Goal: Information Seeking & Learning: Learn about a topic

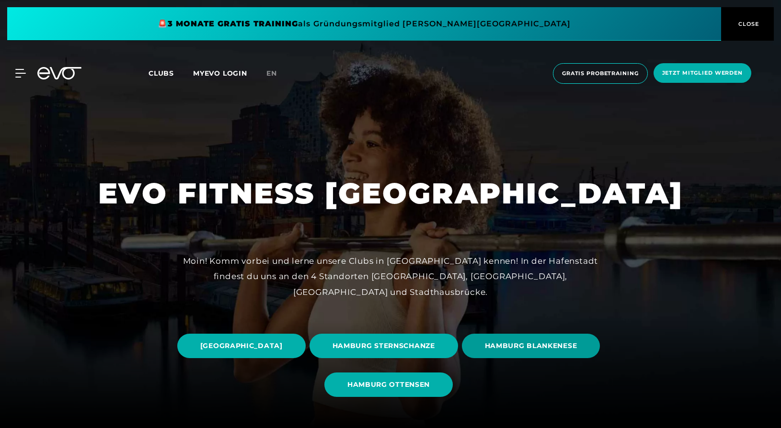
scroll to position [40, 0]
click at [485, 351] on span "HAMBURG BLANKENESE" at bounding box center [531, 346] width 92 height 10
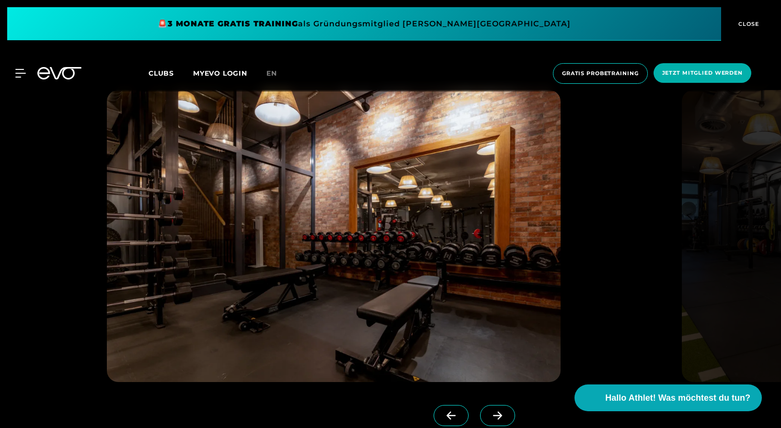
scroll to position [910, 0]
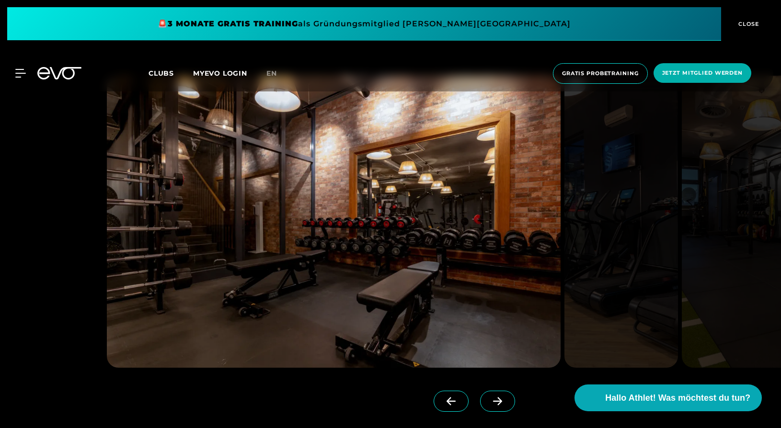
click at [480, 395] on span at bounding box center [497, 401] width 35 height 21
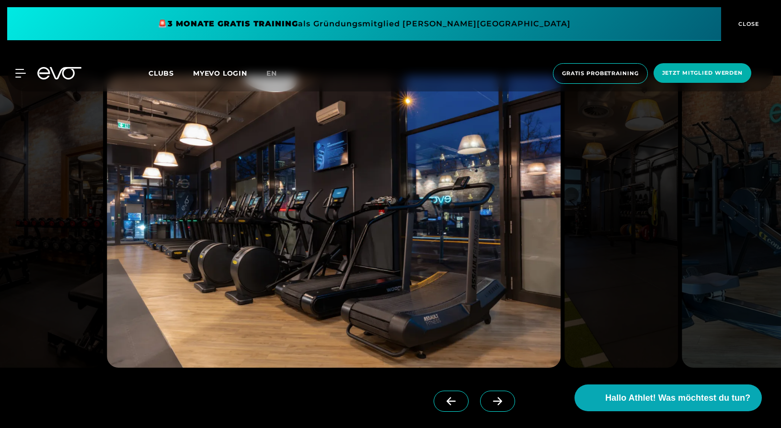
click at [480, 395] on span at bounding box center [497, 401] width 35 height 21
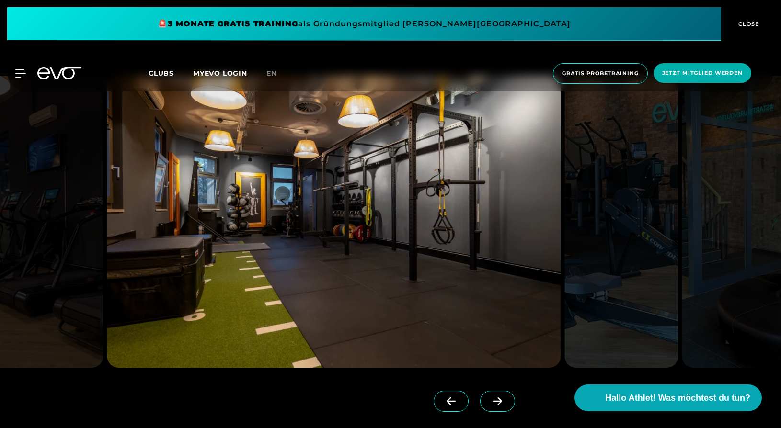
click at [480, 395] on span at bounding box center [497, 401] width 35 height 21
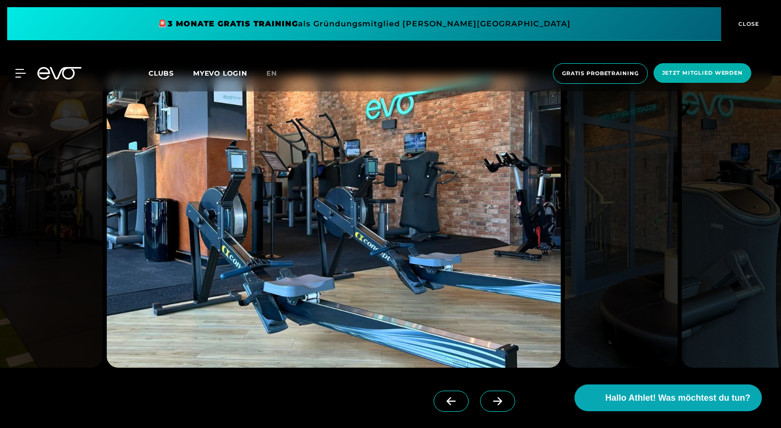
click at [480, 395] on span at bounding box center [497, 401] width 35 height 21
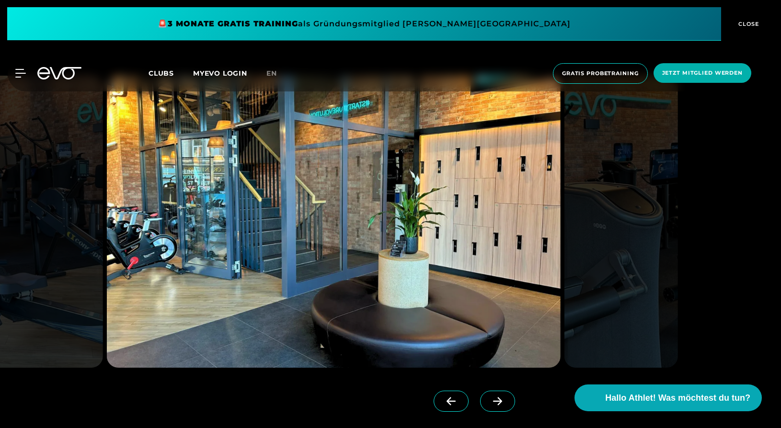
click at [480, 395] on span at bounding box center [497, 401] width 35 height 21
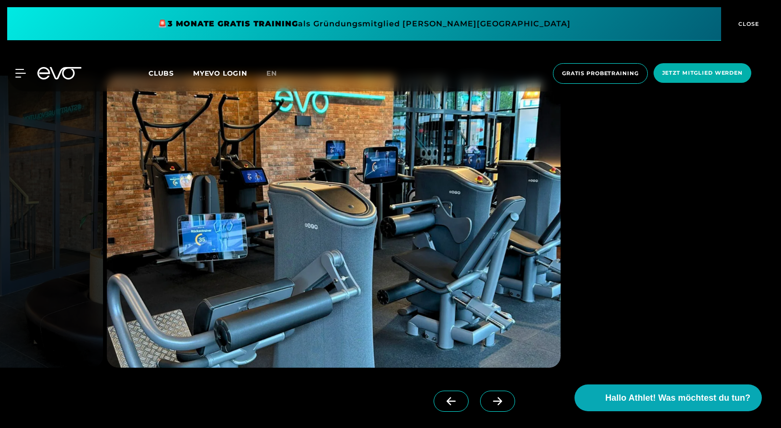
click at [480, 395] on span at bounding box center [497, 401] width 35 height 21
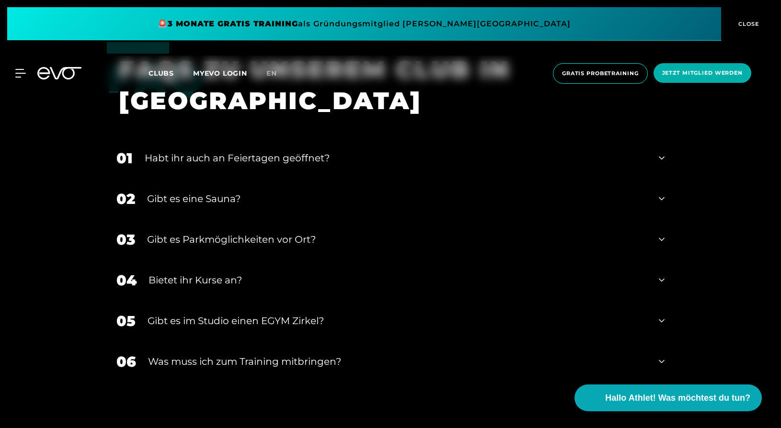
scroll to position [3306, 0]
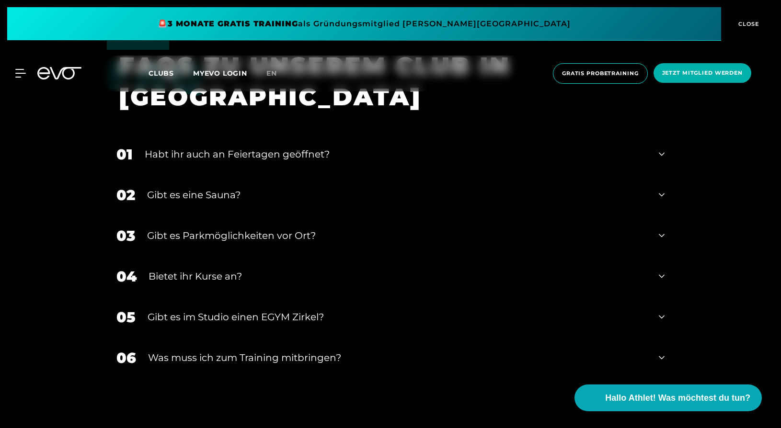
click at [262, 151] on div "01 Habt ihr auch an Feiertagen geöffnet?" at bounding box center [390, 154] width 567 height 41
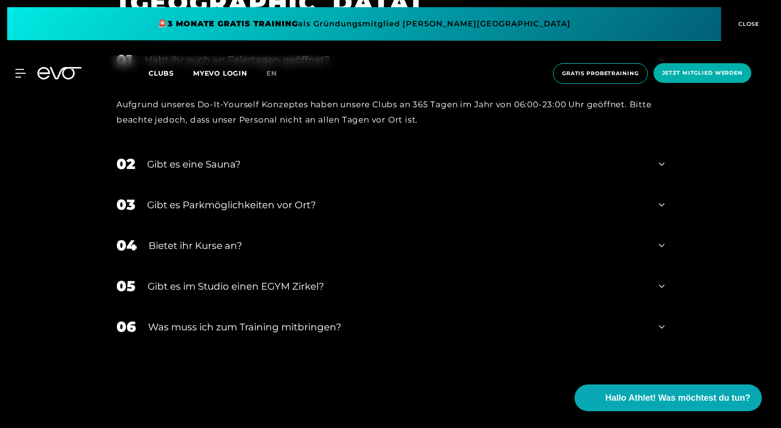
scroll to position [3402, 0]
click at [276, 156] on div "Gibt es eine Sauna?" at bounding box center [397, 163] width 500 height 14
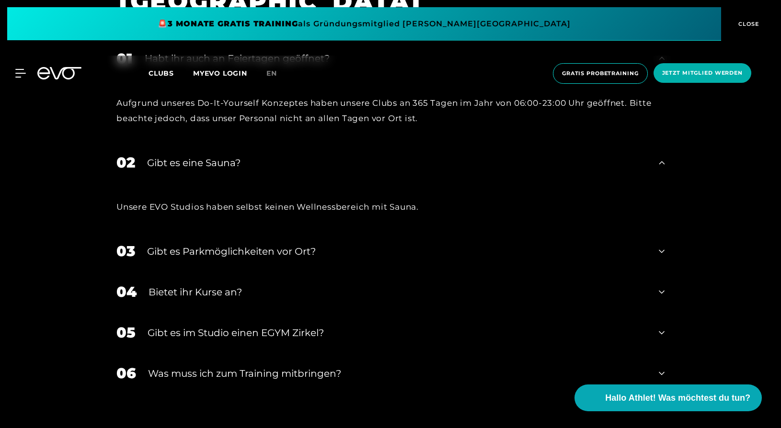
click at [276, 156] on div "Gibt es eine Sauna?" at bounding box center [397, 163] width 500 height 14
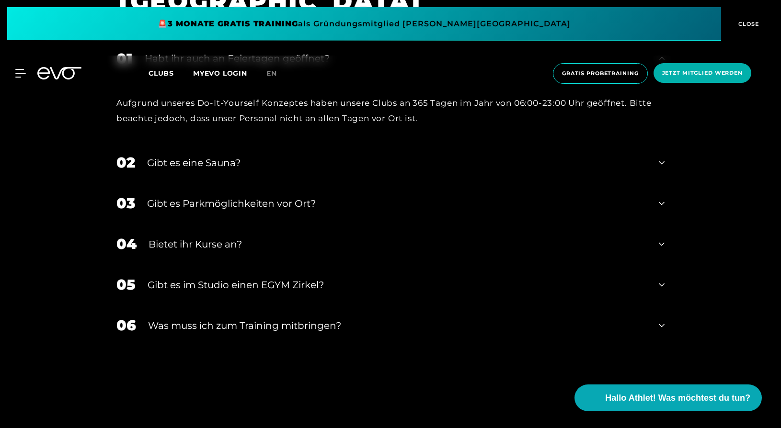
click at [253, 196] on div "Gibt es Parkmöglichkeiten vor Ort?" at bounding box center [397, 203] width 500 height 14
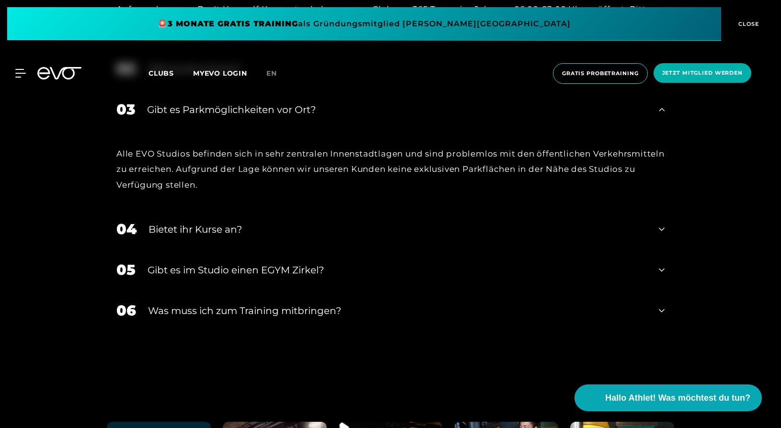
scroll to position [3498, 0]
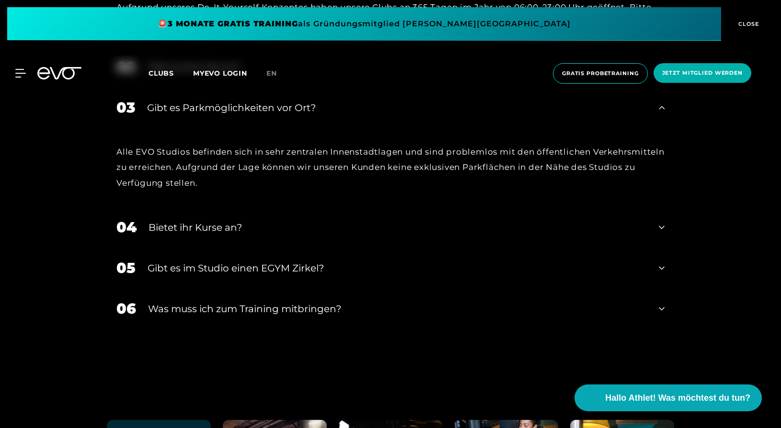
click at [245, 220] on div "Bietet ihr Kurse an?" at bounding box center [398, 227] width 498 height 14
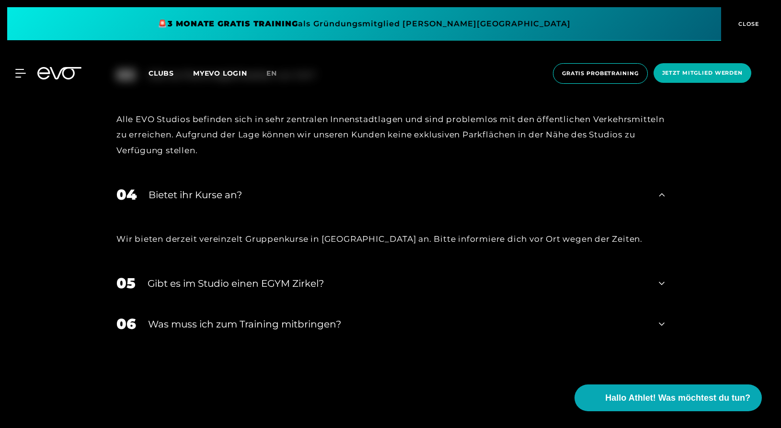
scroll to position [3546, 0]
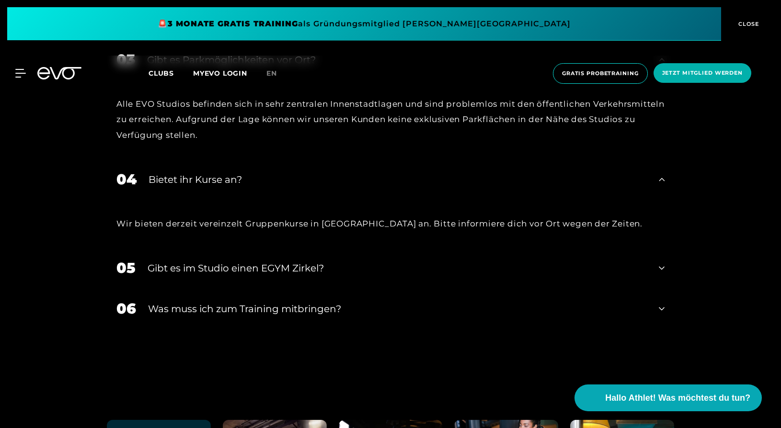
click at [241, 261] on div "Gibt es im Studio einen EGYM Zirkel?" at bounding box center [397, 268] width 499 height 14
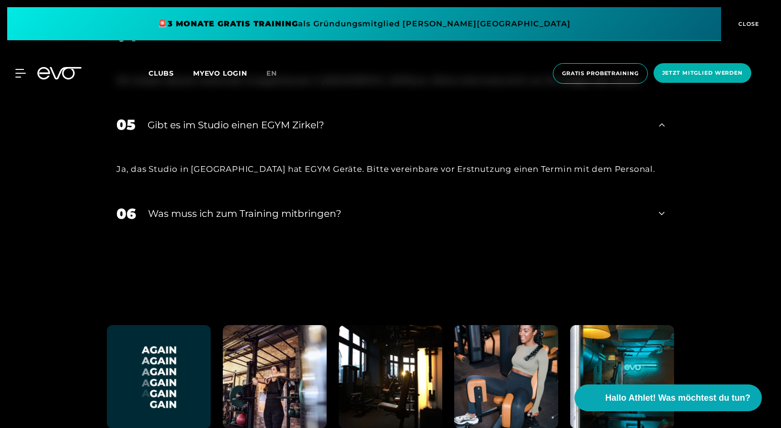
scroll to position [3689, 0]
click at [228, 206] on div "Was muss ich zum Training mitbringen?" at bounding box center [397, 213] width 499 height 14
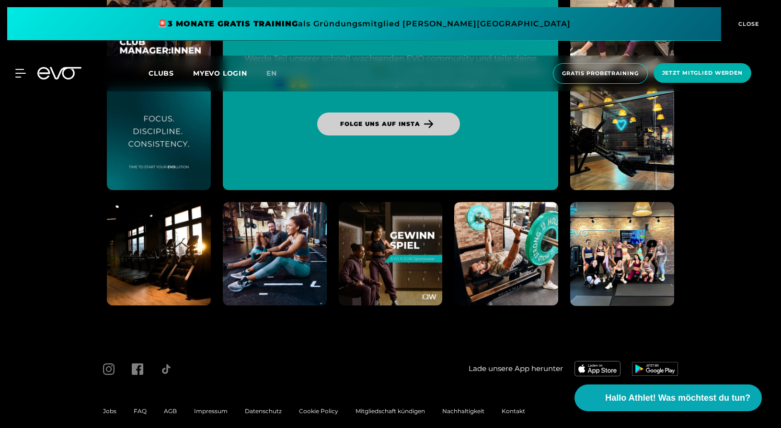
scroll to position [4225, 0]
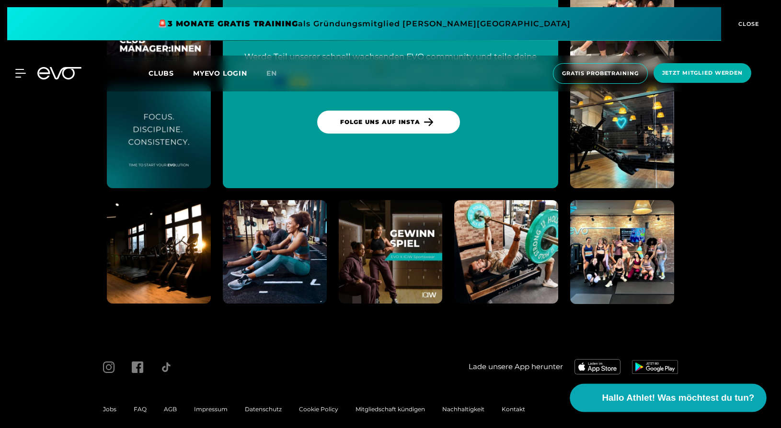
click at [642, 403] on span "Hallo Athlet! Was möchtest du tun?" at bounding box center [678, 397] width 152 height 13
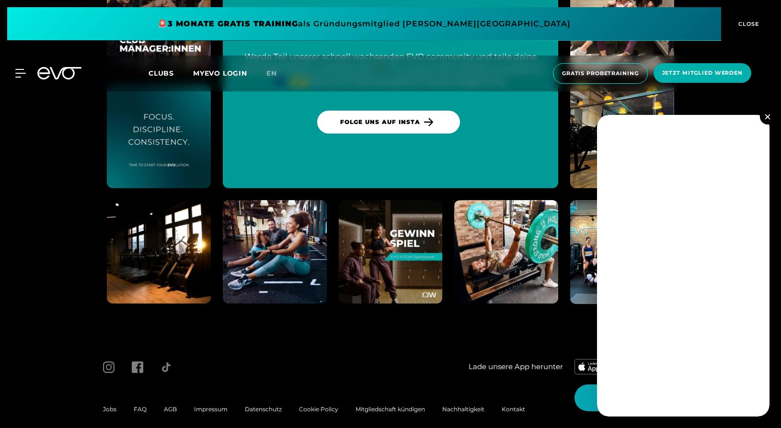
click at [769, 116] on button at bounding box center [767, 116] width 15 height 15
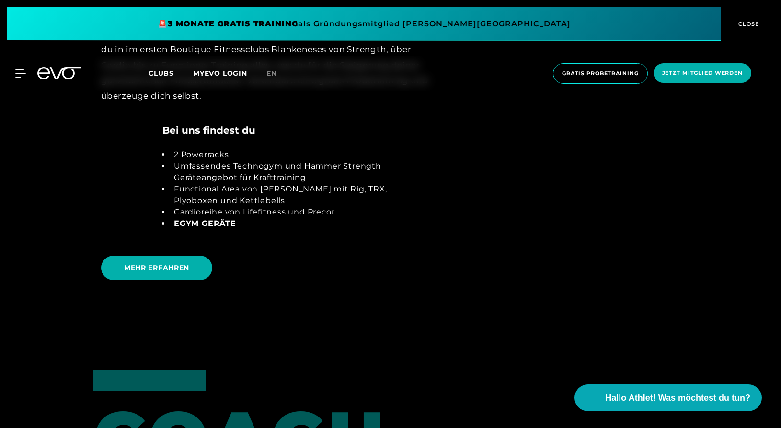
scroll to position [1973, 0]
